Goal: Navigation & Orientation: Find specific page/section

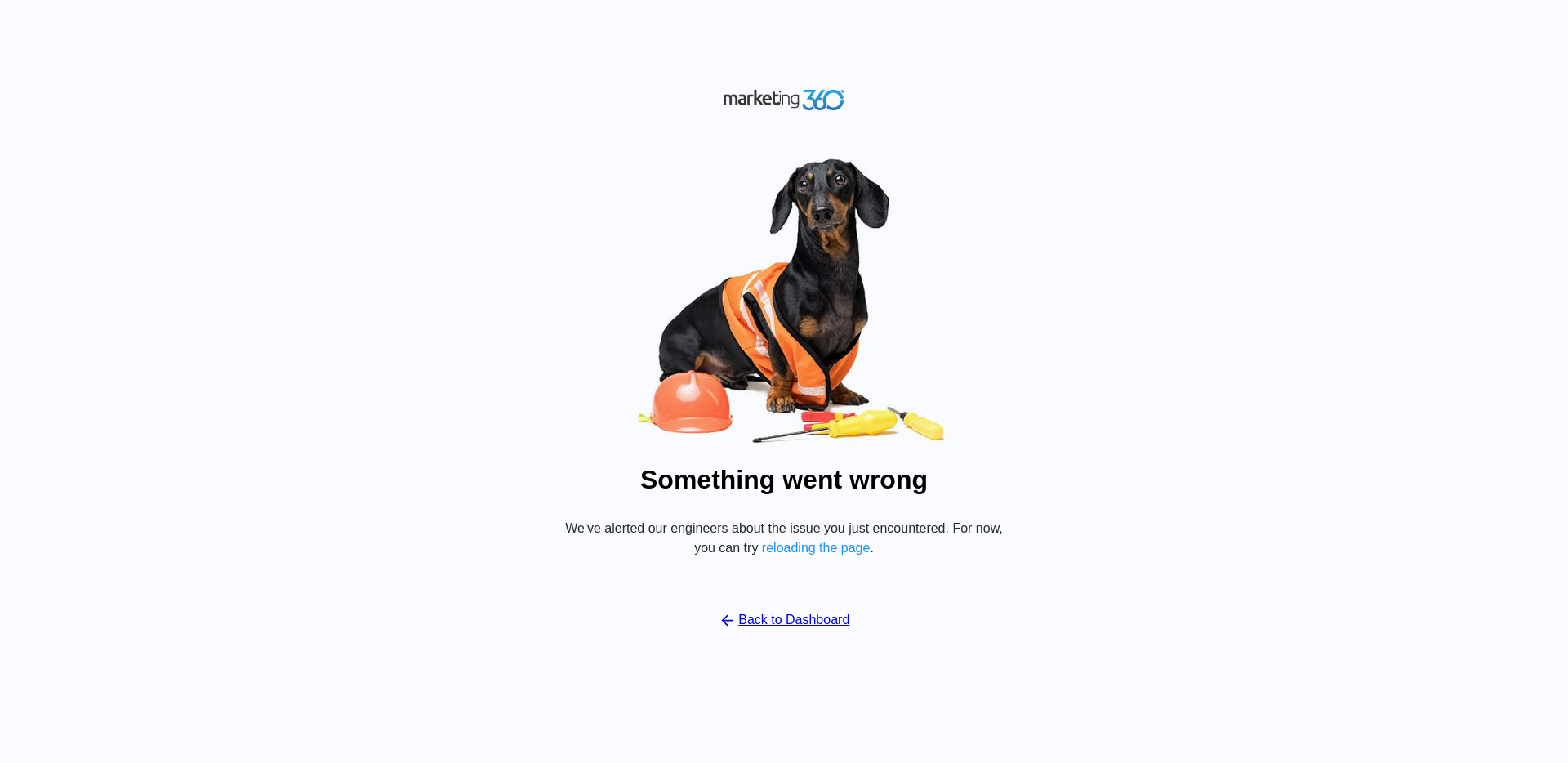
click at [820, 623] on link "Back to Dashboard" at bounding box center [784, 620] width 132 height 20
